Goal: Task Accomplishment & Management: Use online tool/utility

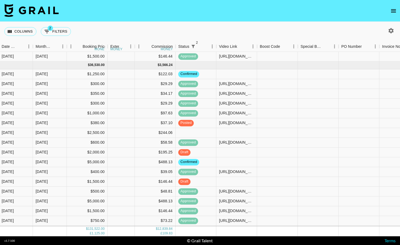
scroll to position [622, 252]
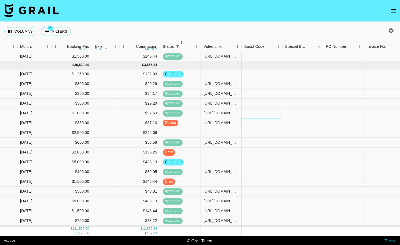
click at [265, 120] on div at bounding box center [262, 123] width 41 height 10
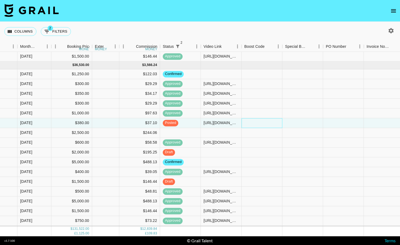
click at [258, 123] on div at bounding box center [262, 123] width 41 height 10
type input "l"
click at [338, 123] on div at bounding box center [343, 123] width 41 height 10
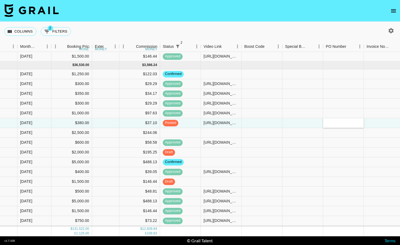
type input "ls0Xz91"
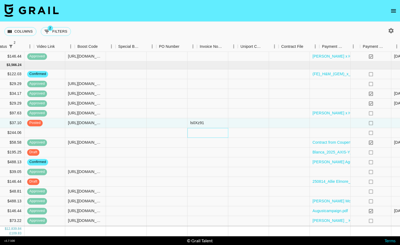
scroll to position [622, 482]
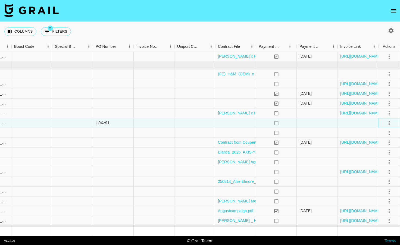
click at [388, 122] on icon "select merge strategy" at bounding box center [389, 123] width 7 height 7
click at [375, 173] on div "Approve" at bounding box center [377, 174] width 17 height 7
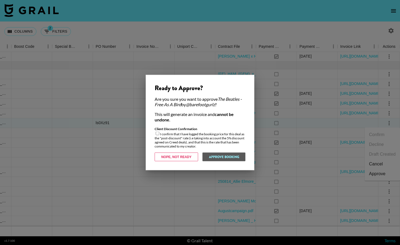
click at [158, 132] on input "checkbox" at bounding box center [158, 134] width 4 height 4
checkbox input "true"
click at [231, 158] on button "Approve Booking" at bounding box center [223, 157] width 43 height 9
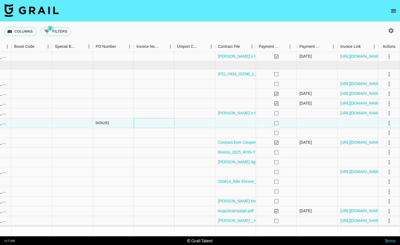
click at [157, 122] on div at bounding box center [154, 123] width 41 height 10
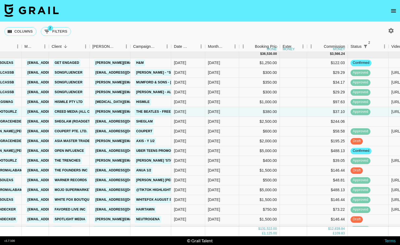
scroll to position [634, 64]
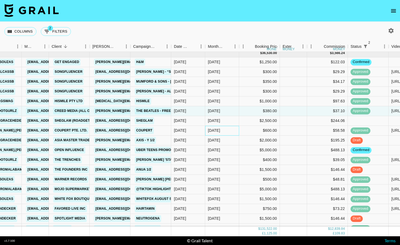
click at [228, 132] on div "[DATE]" at bounding box center [222, 131] width 34 height 10
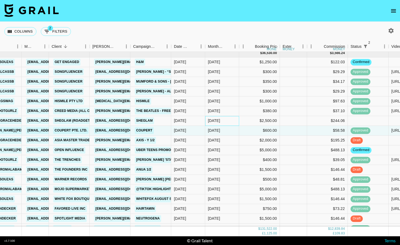
click at [226, 123] on div "[DATE]" at bounding box center [222, 121] width 34 height 10
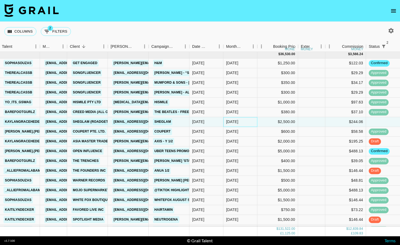
scroll to position [633, 46]
click at [244, 141] on div "[DATE]" at bounding box center [240, 142] width 34 height 10
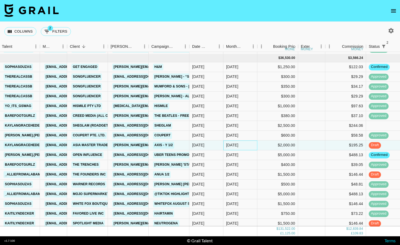
scroll to position [598, 46]
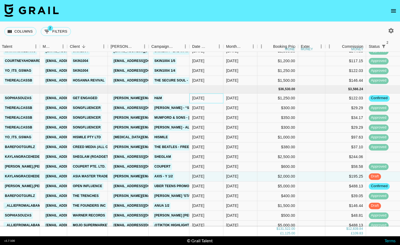
click at [215, 97] on div "[DATE]" at bounding box center [206, 98] width 34 height 10
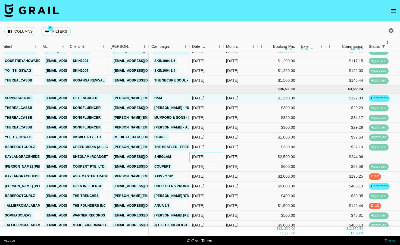
click at [219, 158] on div "[DATE]" at bounding box center [206, 157] width 34 height 10
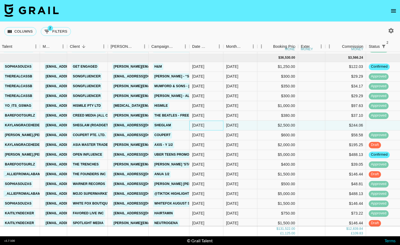
scroll to position [631, 46]
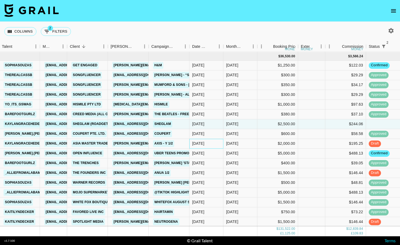
click at [221, 141] on div "[DATE]" at bounding box center [206, 144] width 34 height 10
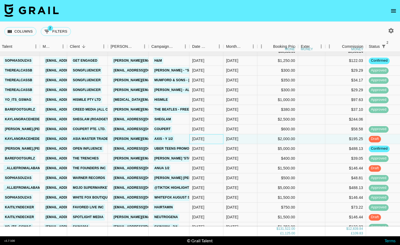
scroll to position [638, 46]
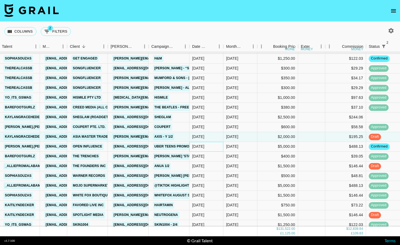
click at [221, 146] on div "[DATE]" at bounding box center [206, 147] width 34 height 10
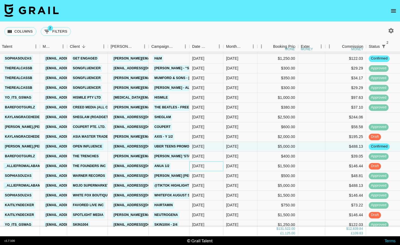
click at [214, 165] on div "[DATE]" at bounding box center [206, 166] width 34 height 10
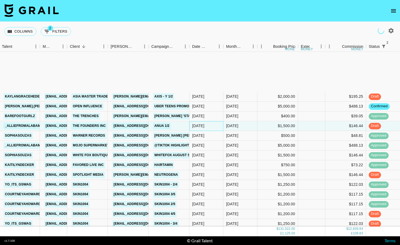
scroll to position [766, 46]
